Goal: Information Seeking & Learning: Learn about a topic

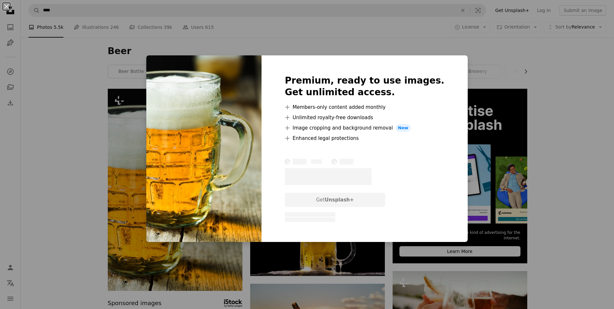
scroll to position [162, 0]
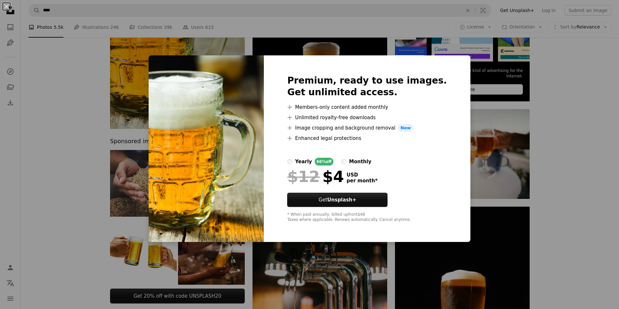
click at [61, 140] on div "An X shape Premium, ready to use images. Get unlimited access. A plus sign Memb…" at bounding box center [309, 154] width 619 height 309
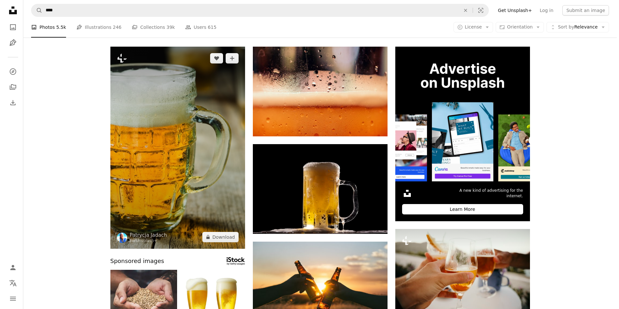
scroll to position [32, 0]
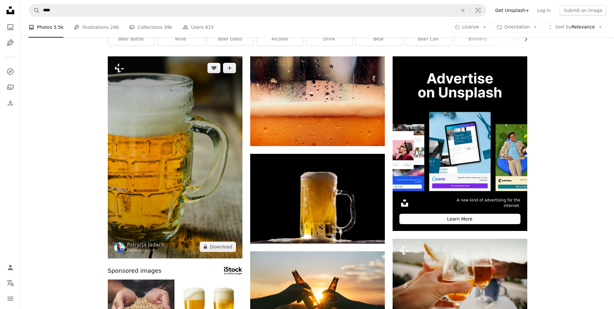
click at [185, 166] on img at bounding box center [175, 157] width 135 height 202
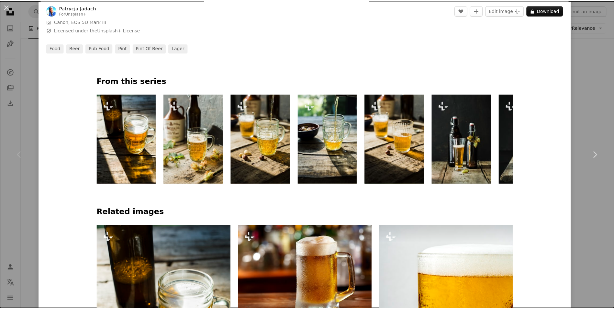
scroll to position [291, 0]
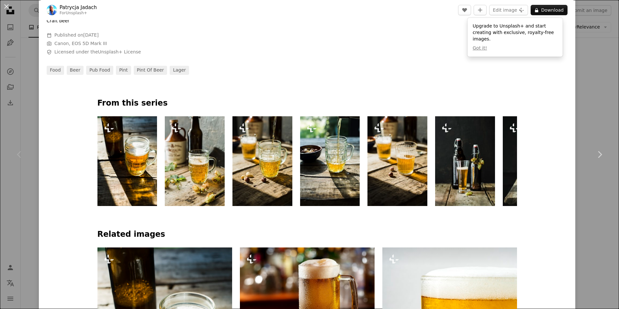
click at [28, 90] on div "An X shape Chevron left Chevron right [PERSON_NAME] For Unsplash+ A heart A plu…" at bounding box center [309, 154] width 619 height 309
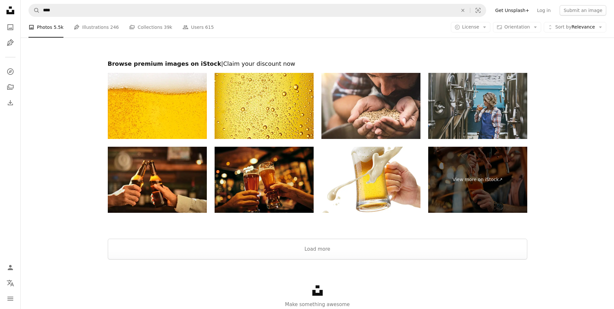
scroll to position [1263, 0]
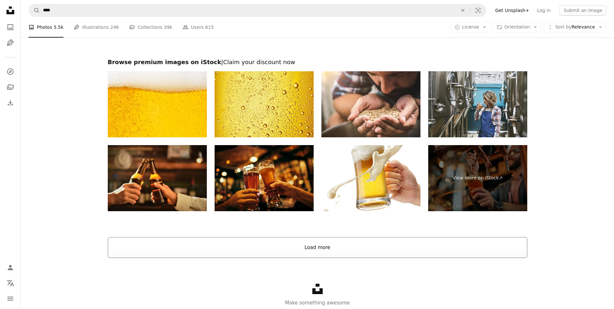
click at [395, 256] on button "Load more" at bounding box center [318, 247] width 420 height 21
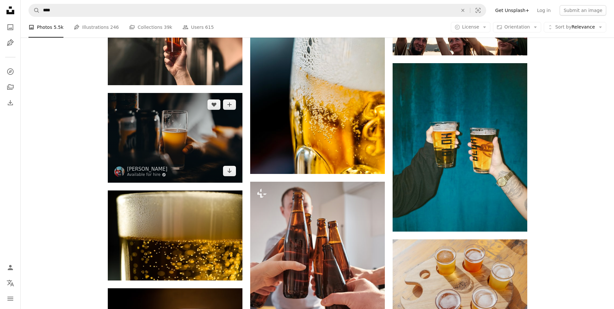
scroll to position [1846, 0]
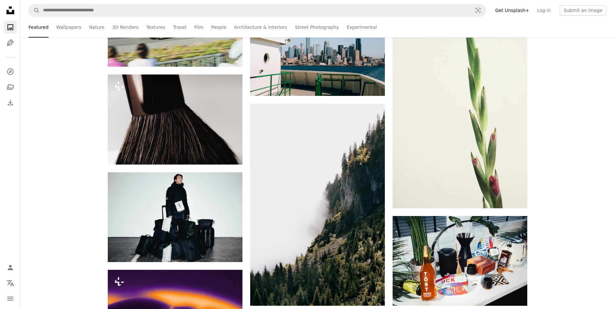
scroll to position [162, 0]
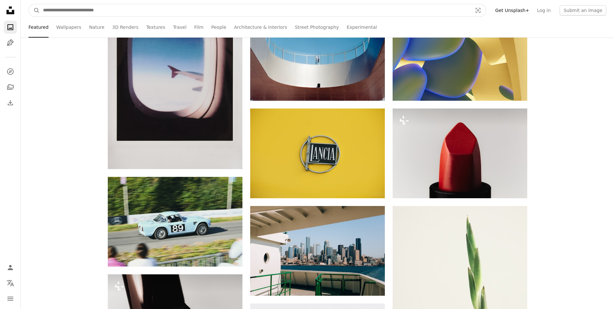
click at [86, 8] on input "Find visuals sitewide" at bounding box center [255, 10] width 431 height 12
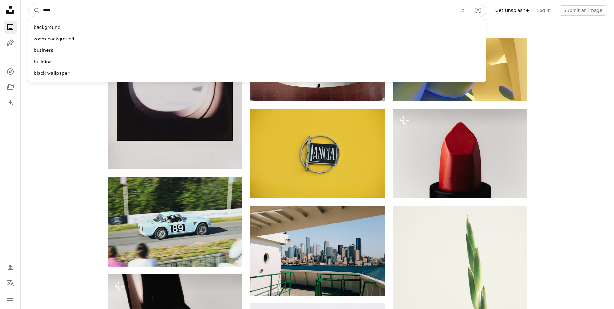
type input "****"
click at [29, 4] on button "A magnifying glass" at bounding box center [34, 10] width 11 height 12
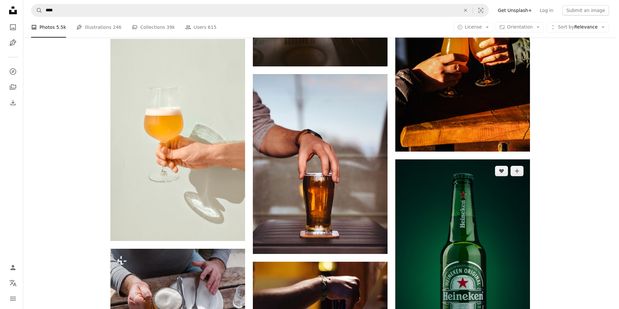
scroll to position [615, 0]
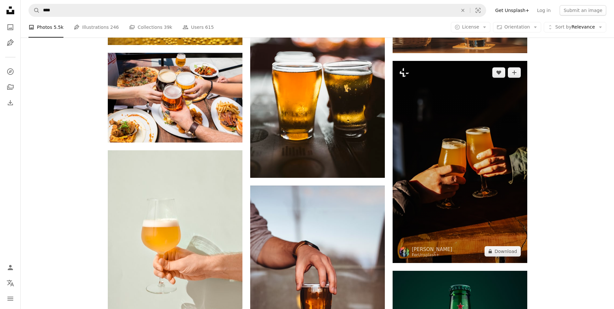
click at [454, 133] on img at bounding box center [460, 162] width 135 height 202
